Goal: Task Accomplishment & Management: Manage account settings

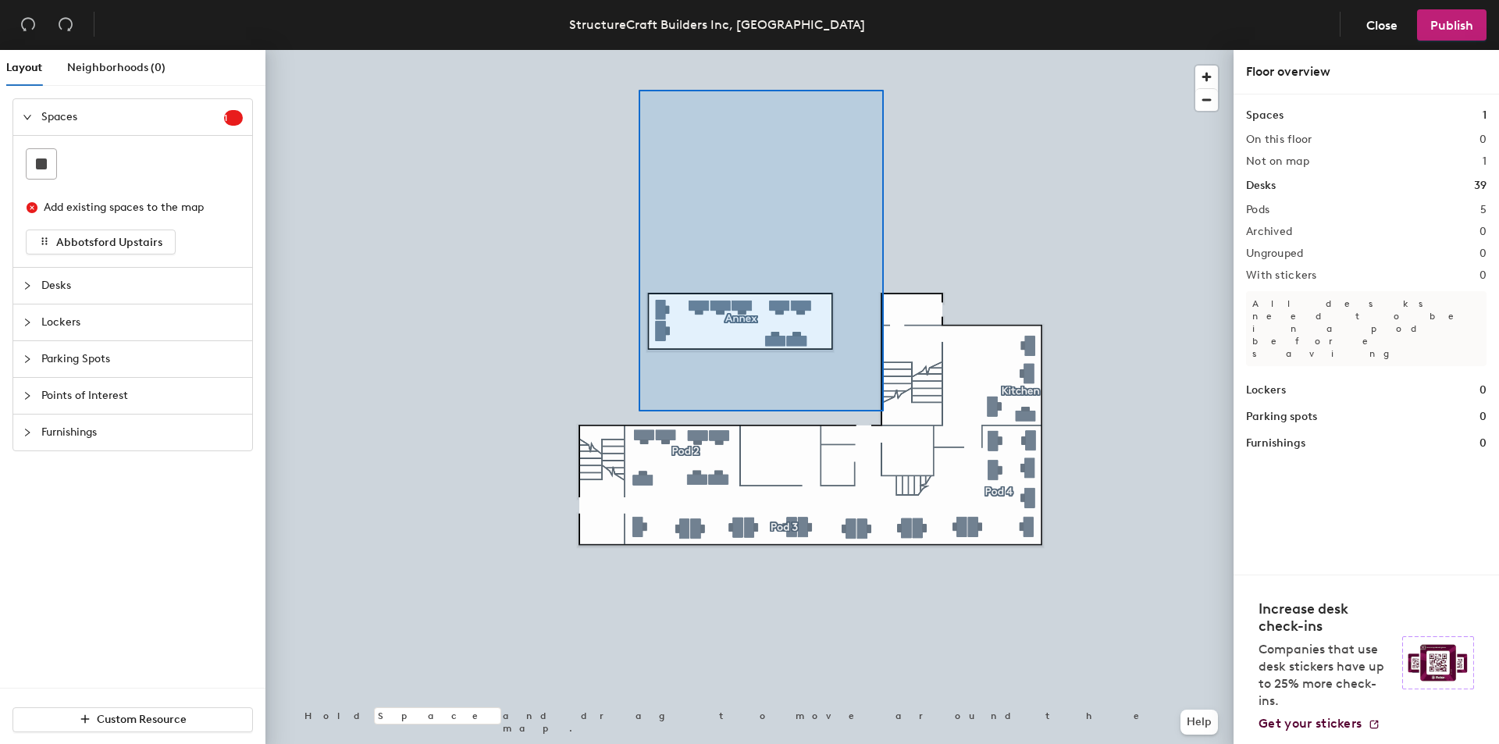
click at [637, 50] on div at bounding box center [749, 50] width 968 height 0
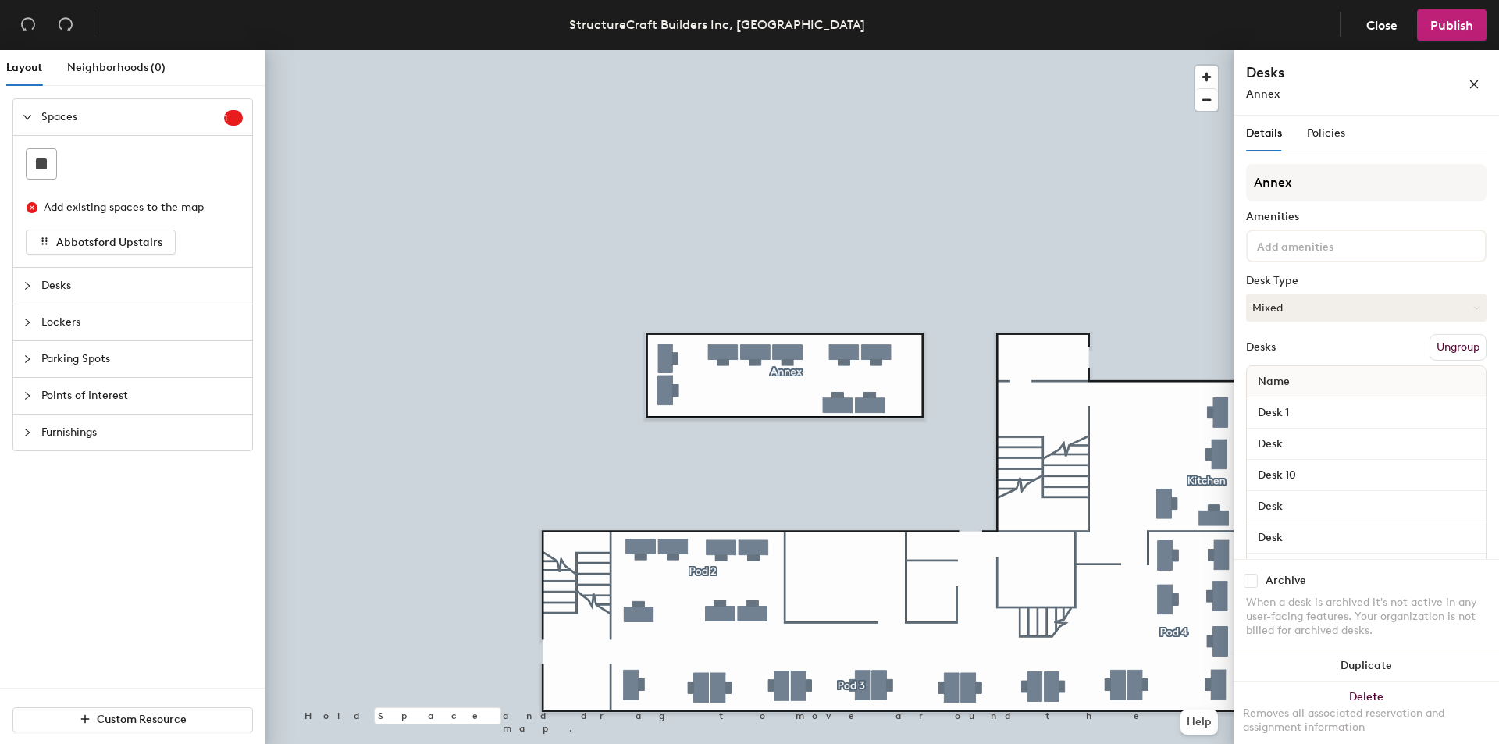
click at [898, 50] on div at bounding box center [749, 50] width 968 height 0
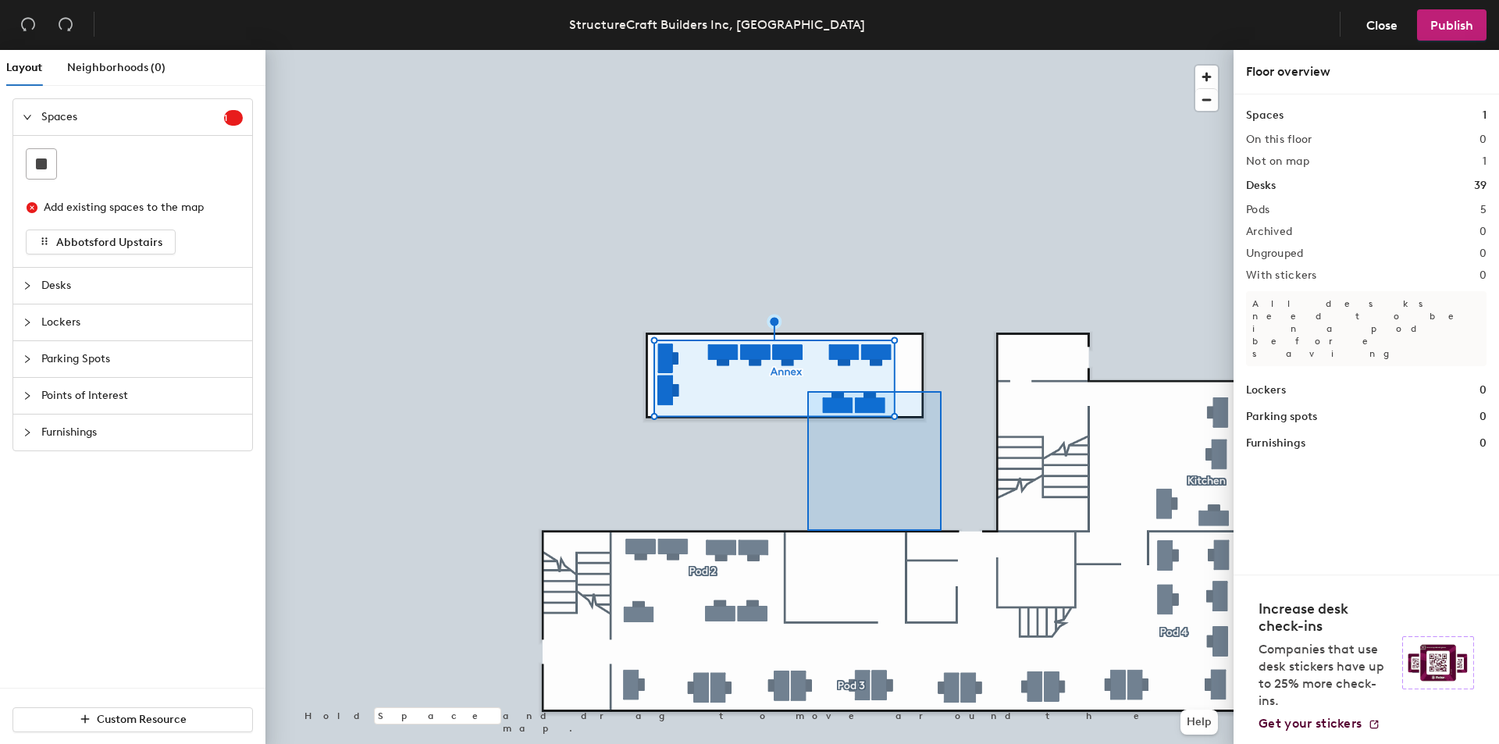
click at [814, 50] on div at bounding box center [749, 50] width 968 height 0
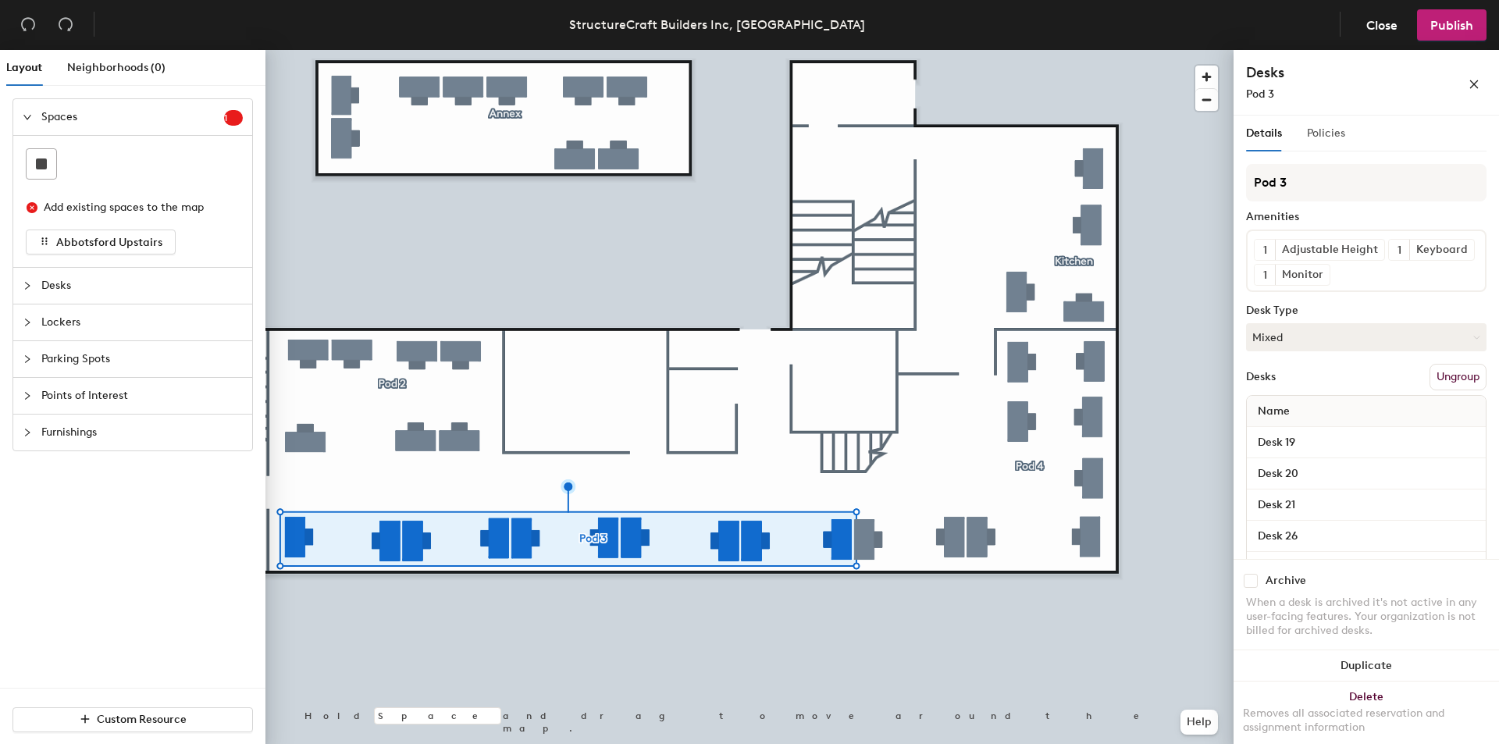
click at [1319, 144] on div "Policies" at bounding box center [1326, 134] width 38 height 36
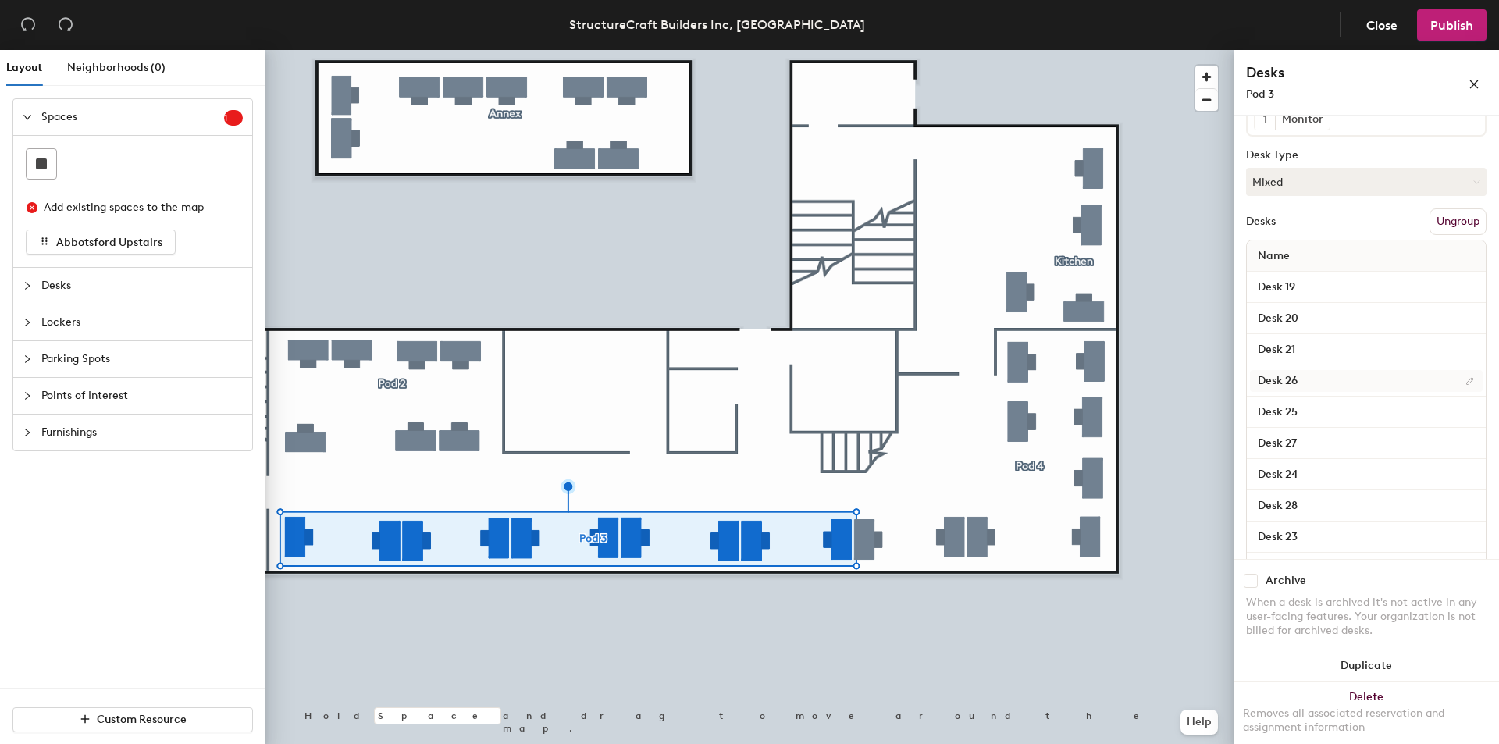
scroll to position [223, 0]
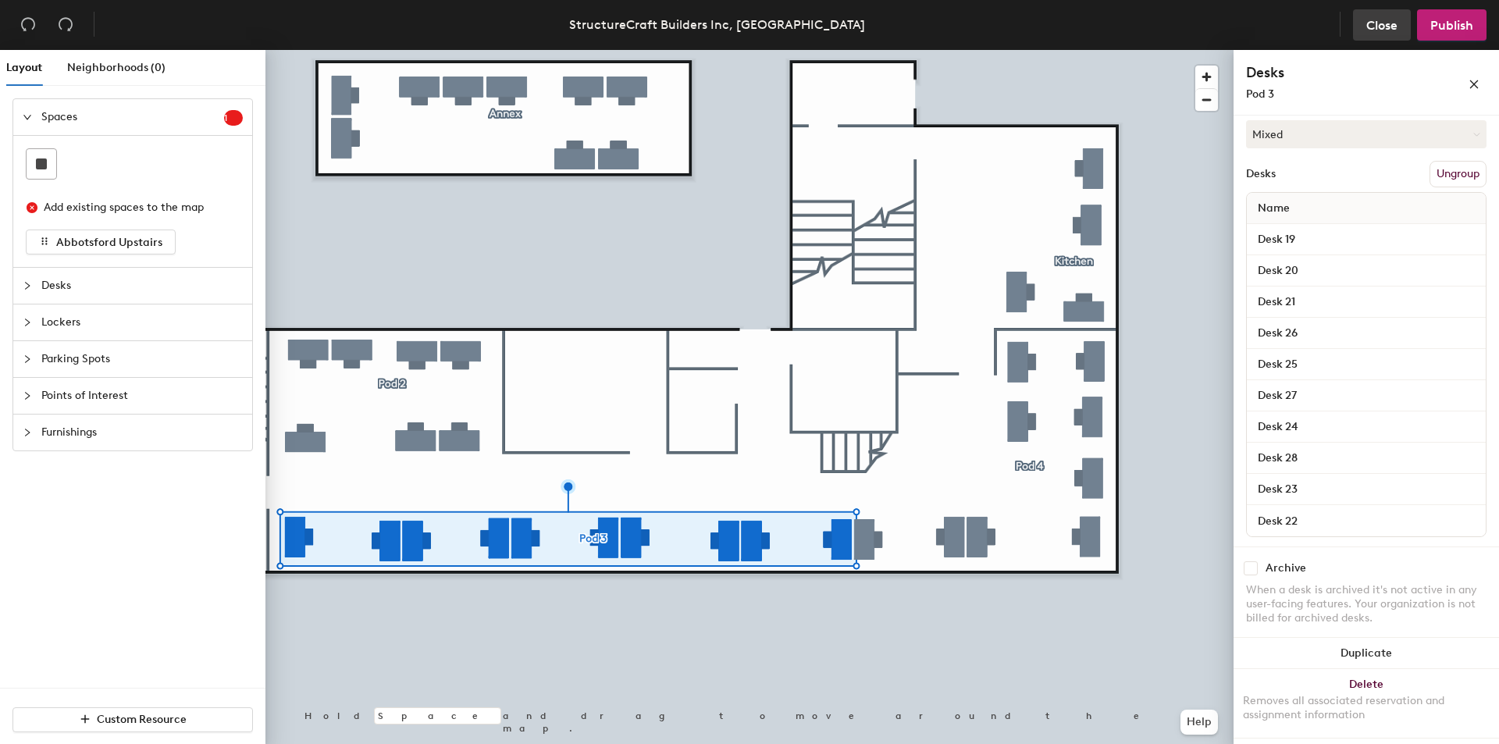
click at [1385, 20] on span "Close" at bounding box center [1381, 25] width 31 height 15
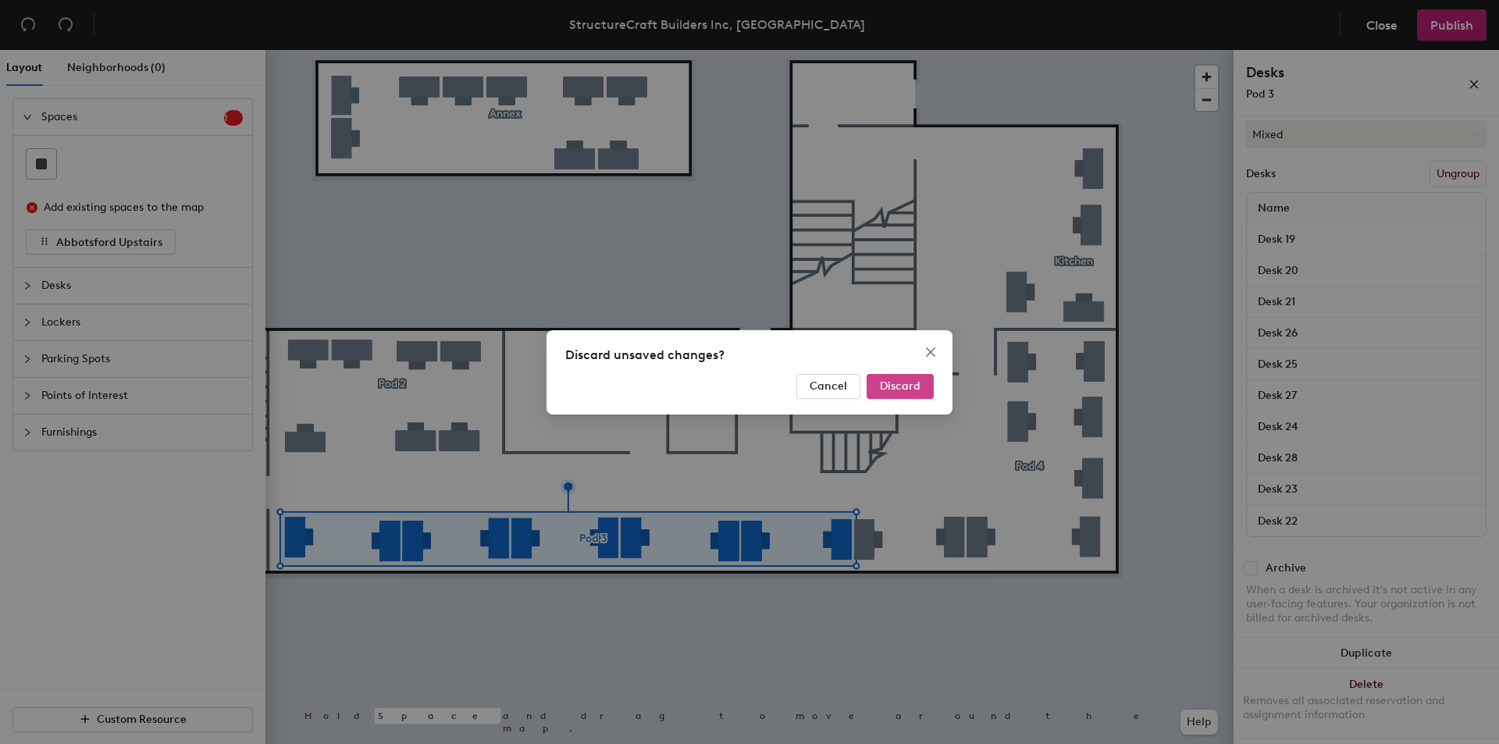
click at [906, 390] on span "Discard" at bounding box center [900, 385] width 41 height 13
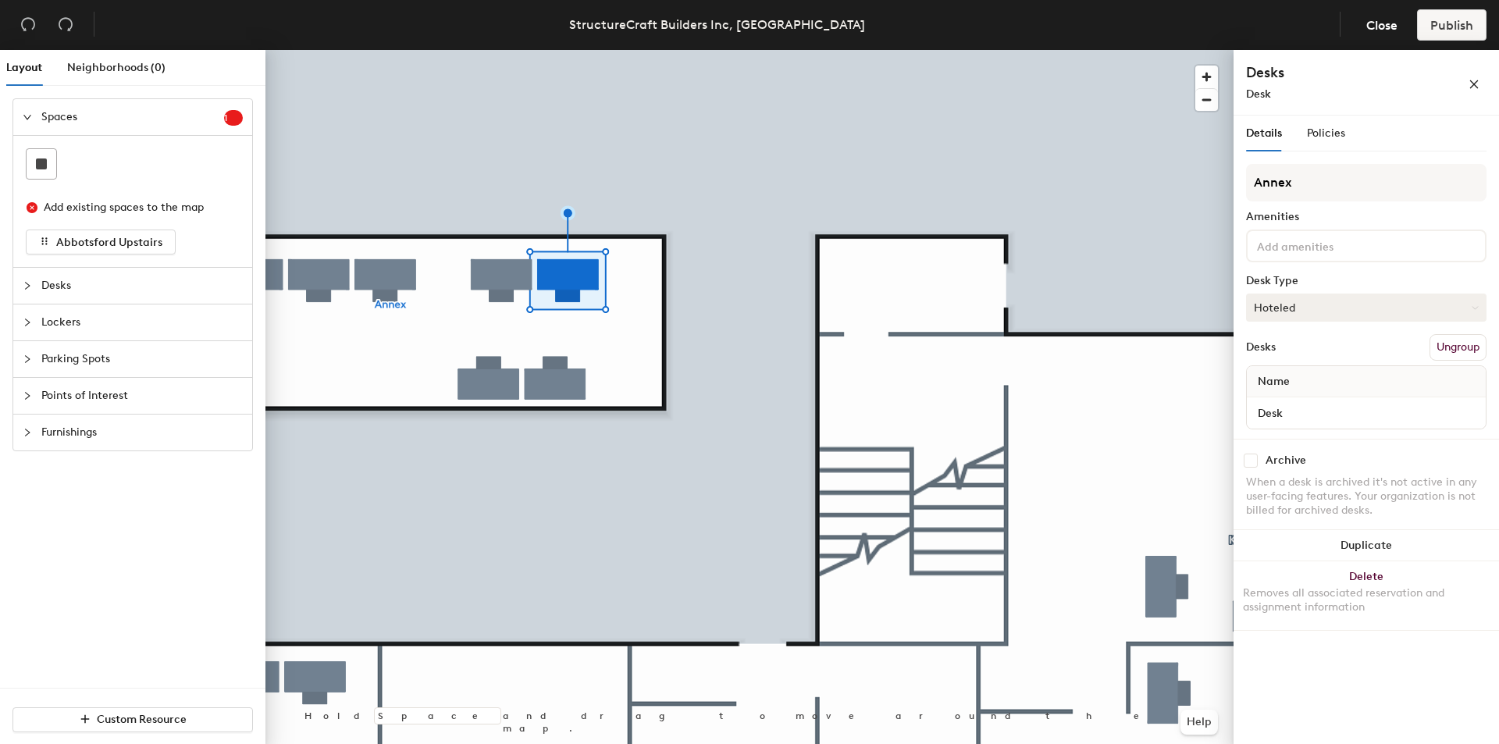
click at [1308, 318] on button "Hoteled" at bounding box center [1366, 308] width 240 height 28
click at [1292, 354] on div "Assigned" at bounding box center [1325, 355] width 156 height 23
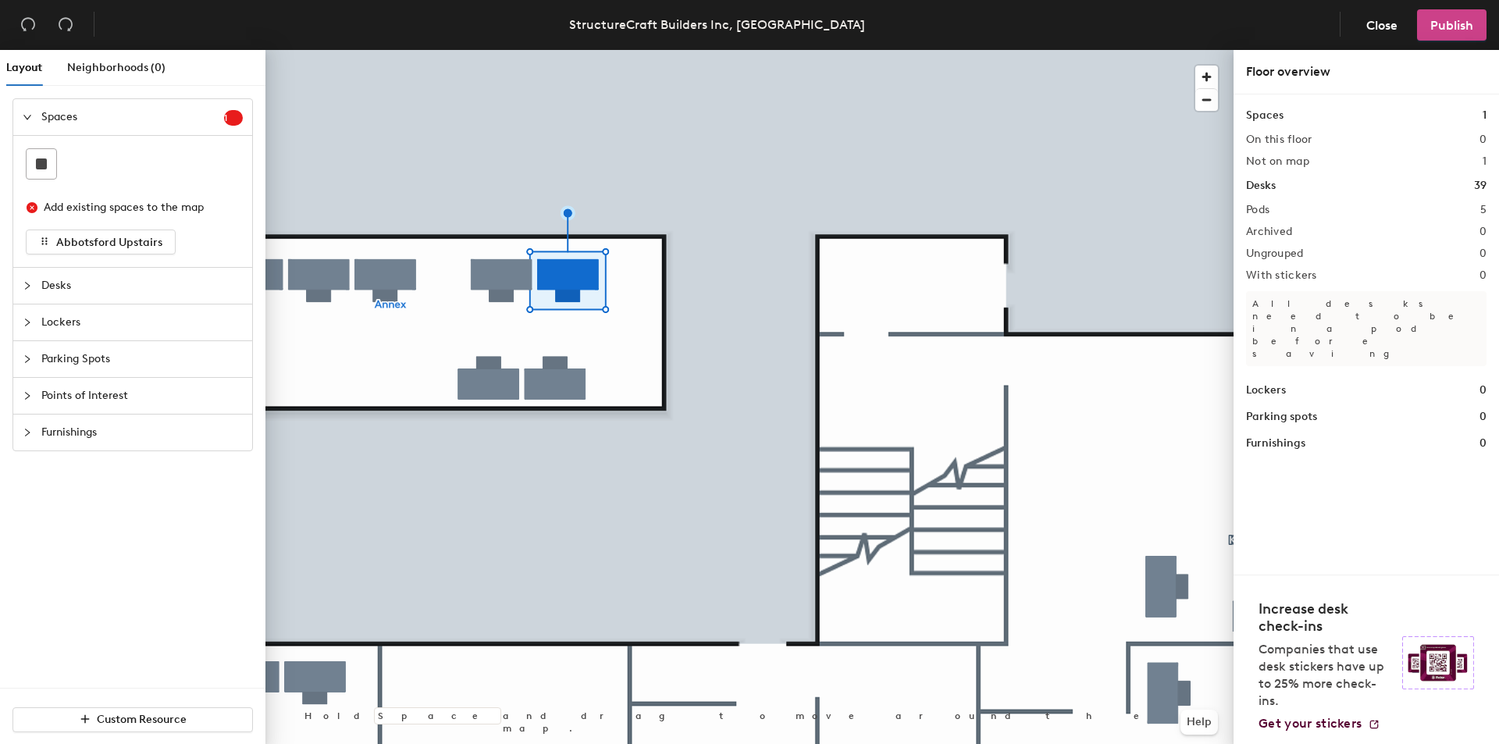
click at [1451, 20] on span "Publish" at bounding box center [1451, 25] width 43 height 15
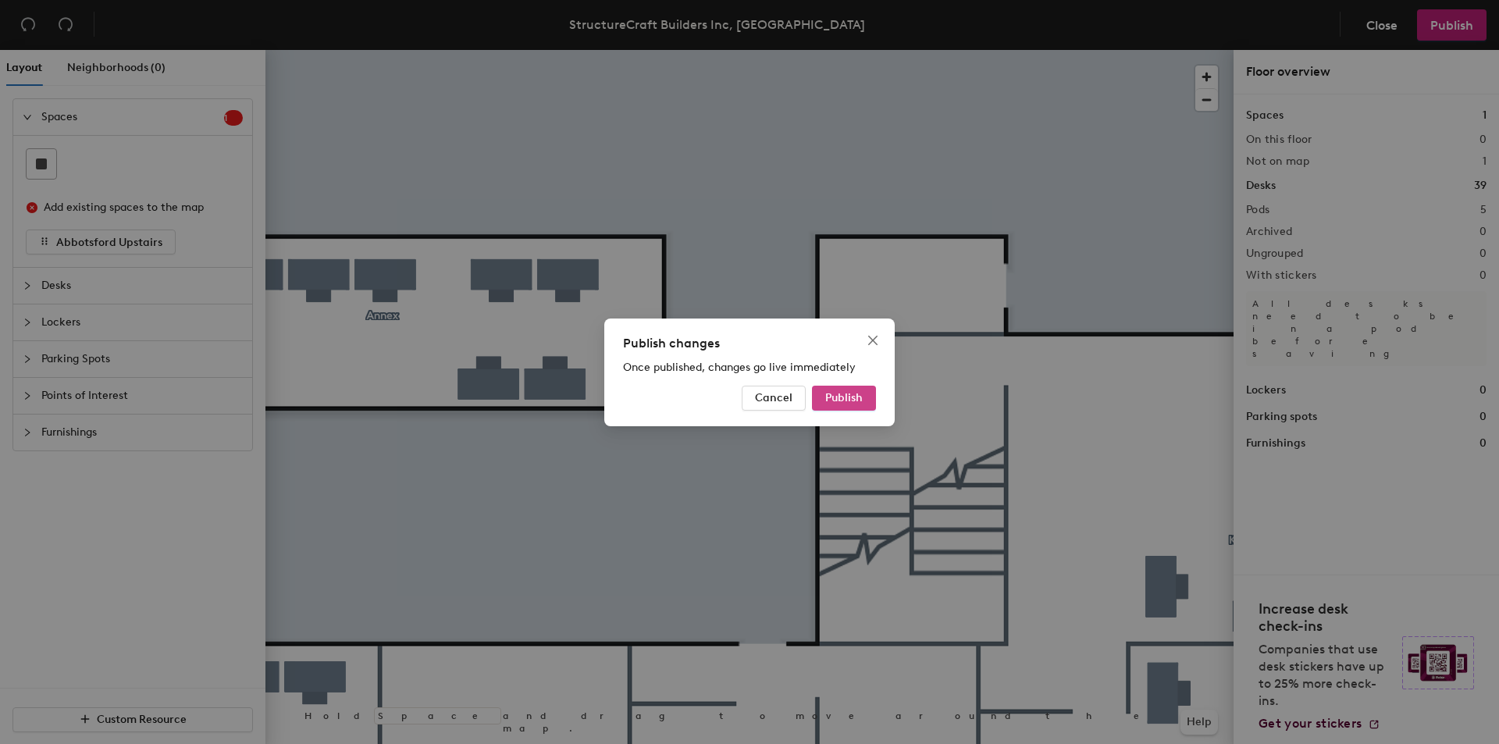
click at [855, 400] on span "Publish" at bounding box center [843, 397] width 37 height 13
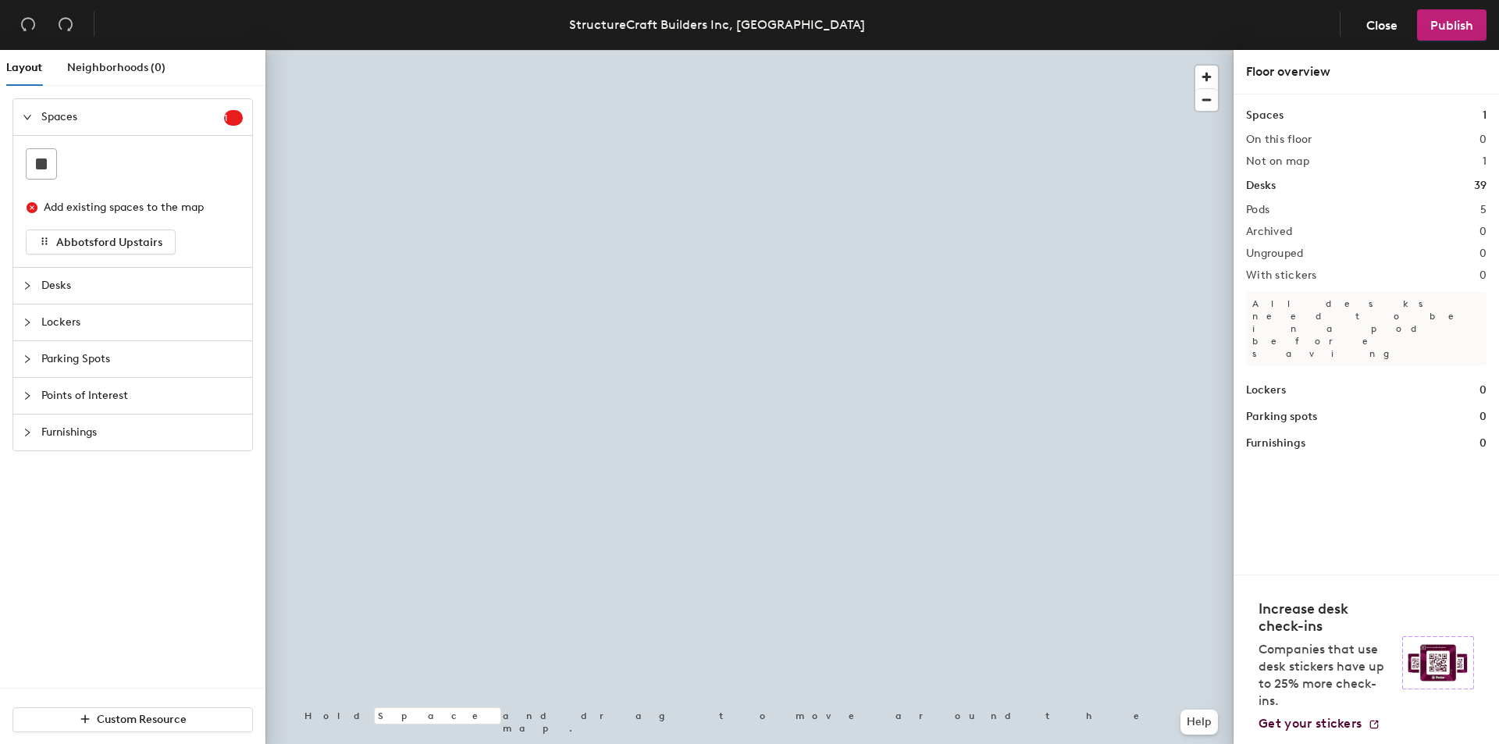
click at [738, 50] on div at bounding box center [749, 50] width 968 height 0
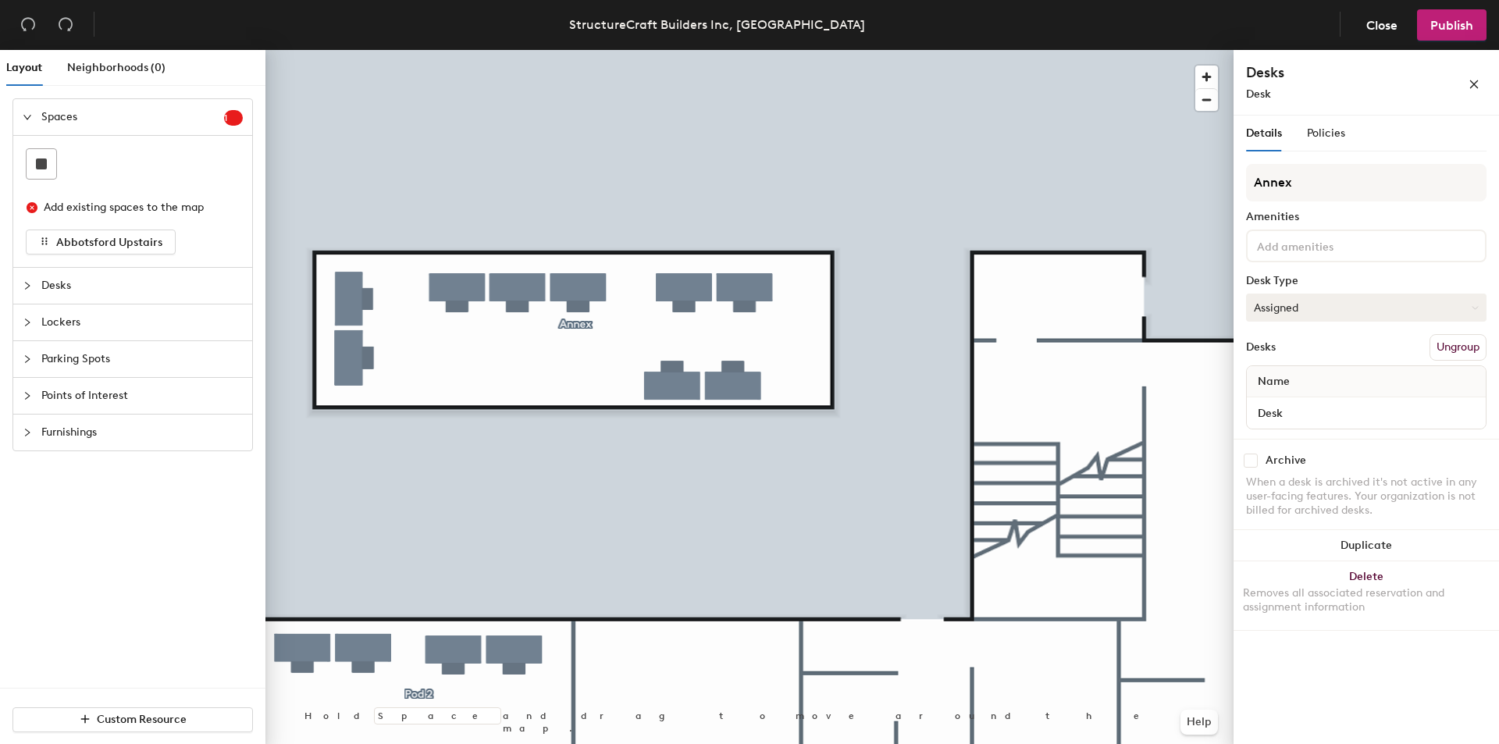
click at [1304, 311] on button "Assigned" at bounding box center [1366, 308] width 240 height 28
click at [1288, 397] on div "Hoteled" at bounding box center [1325, 402] width 156 height 23
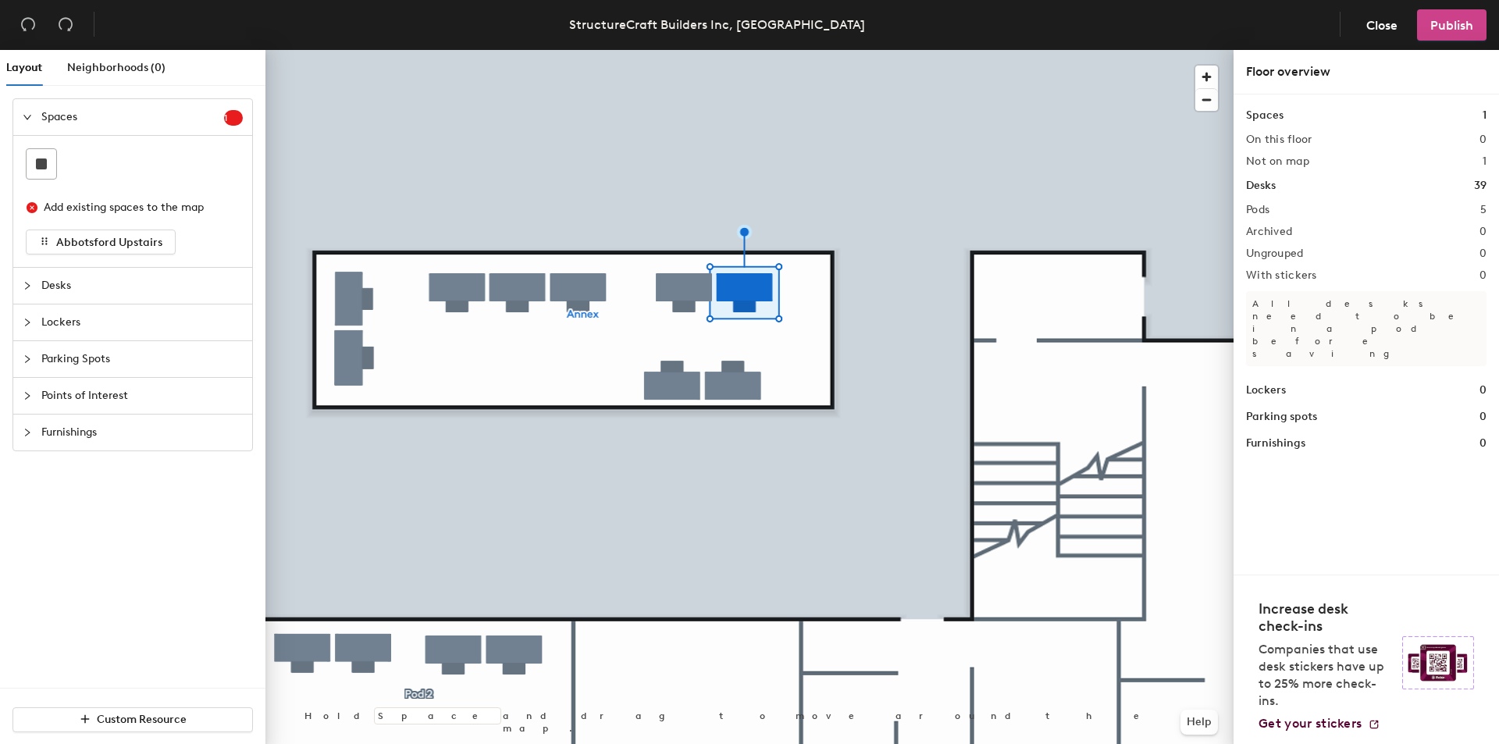
click at [1469, 24] on span "Publish" at bounding box center [1451, 25] width 43 height 15
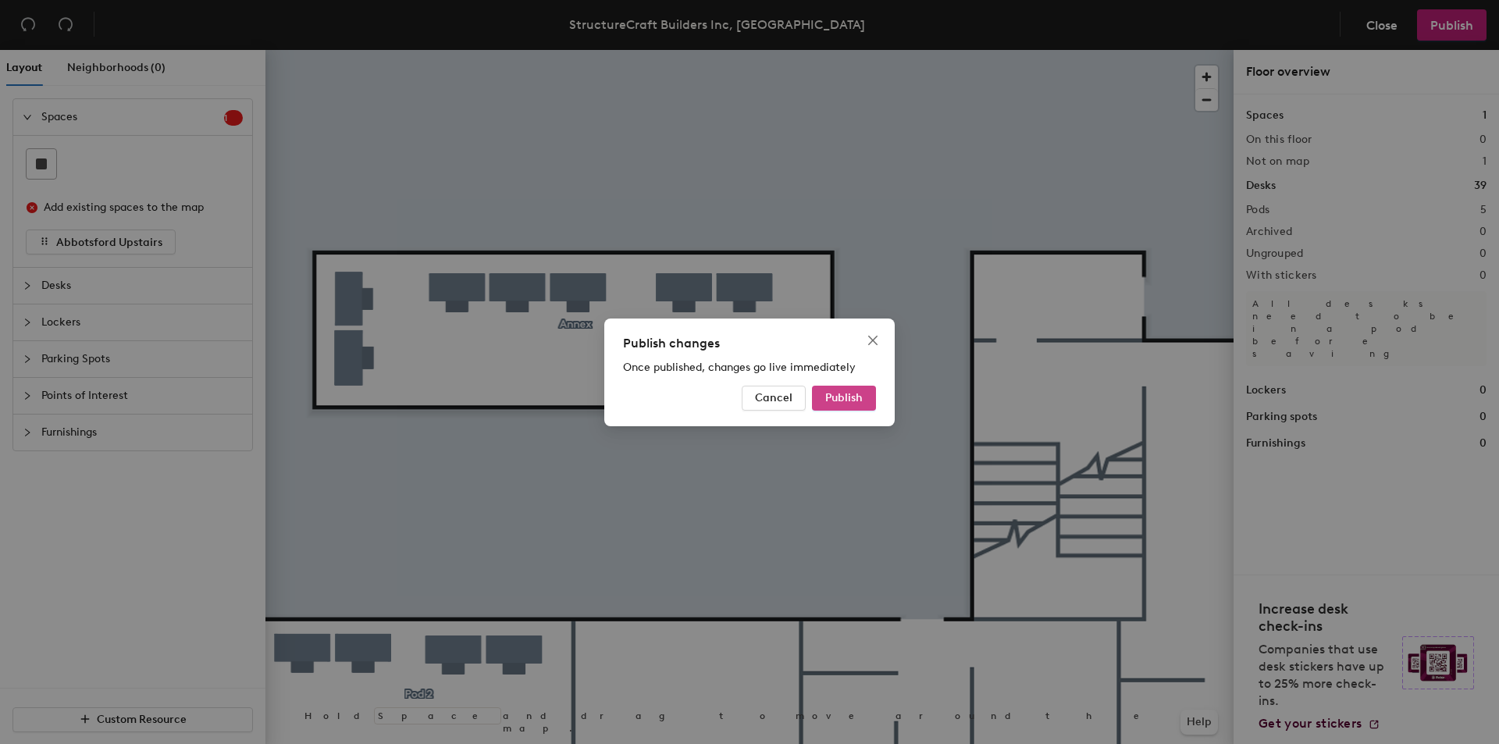
click at [853, 398] on span "Publish" at bounding box center [843, 397] width 37 height 13
